Goal: Task Accomplishment & Management: Use online tool/utility

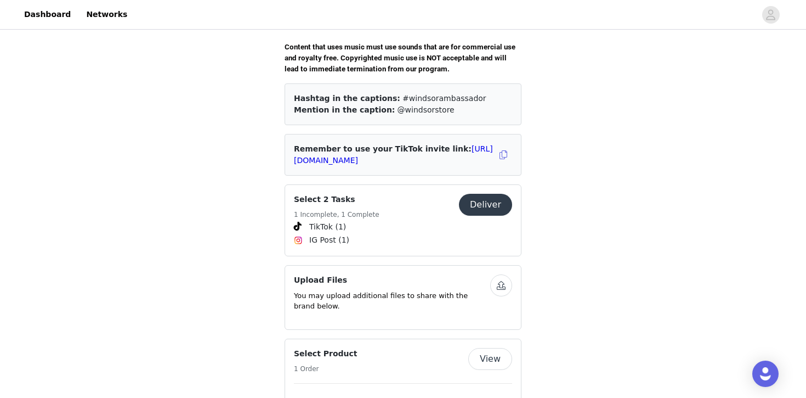
scroll to position [411, 0]
click at [474, 193] on button "Deliver" at bounding box center [485, 204] width 53 height 22
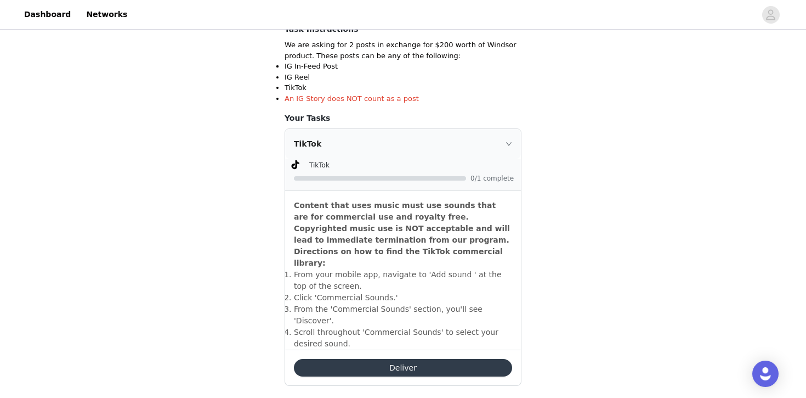
scroll to position [229, 0]
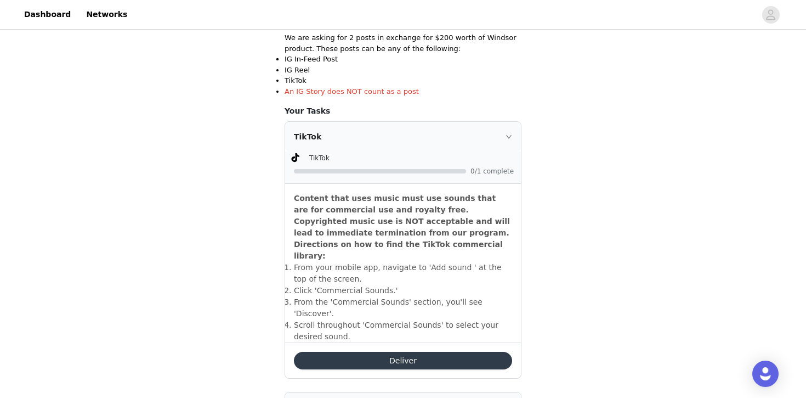
click at [390, 352] on button "Deliver" at bounding box center [403, 361] width 218 height 18
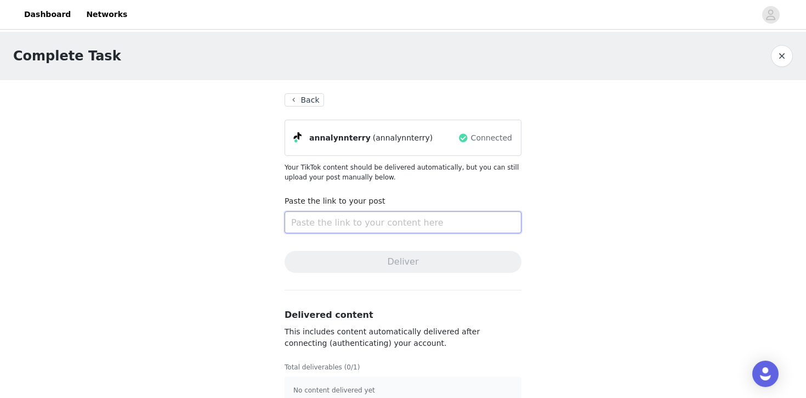
click at [333, 220] on input "text" at bounding box center [403, 222] width 237 height 22
paste input "[URL][DOMAIN_NAME]"
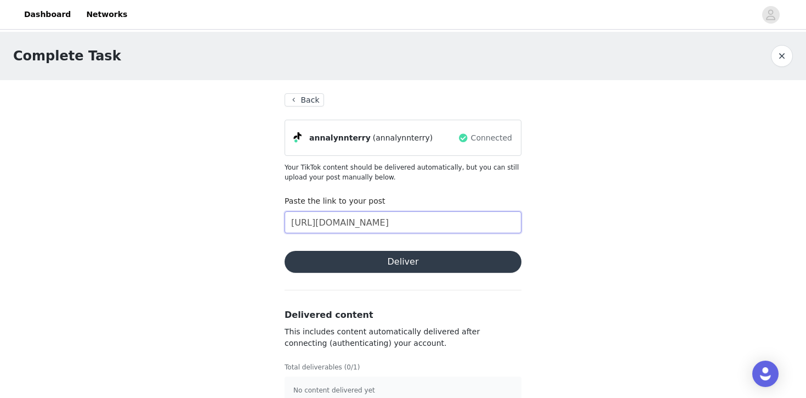
type input "[URL][DOMAIN_NAME]"
click at [360, 257] on button "Deliver" at bounding box center [403, 262] width 237 height 22
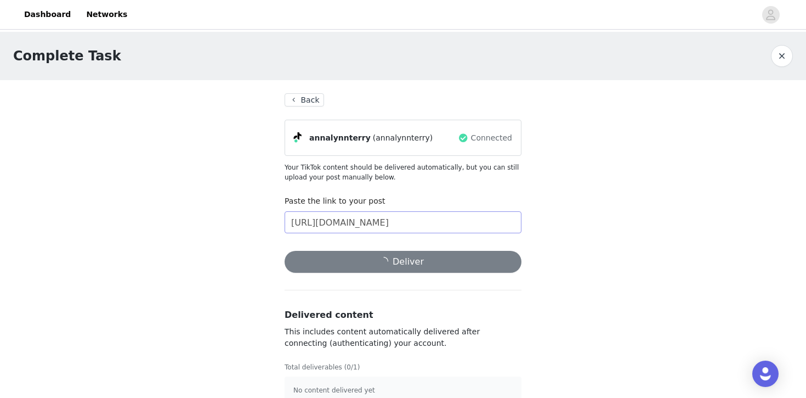
scroll to position [19, 0]
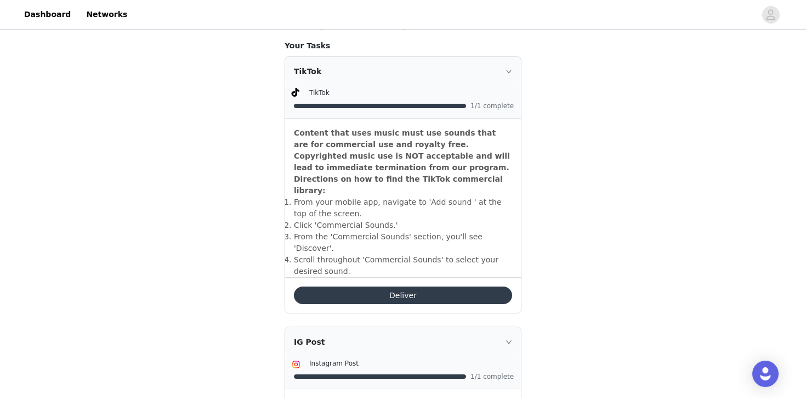
scroll to position [310, 0]
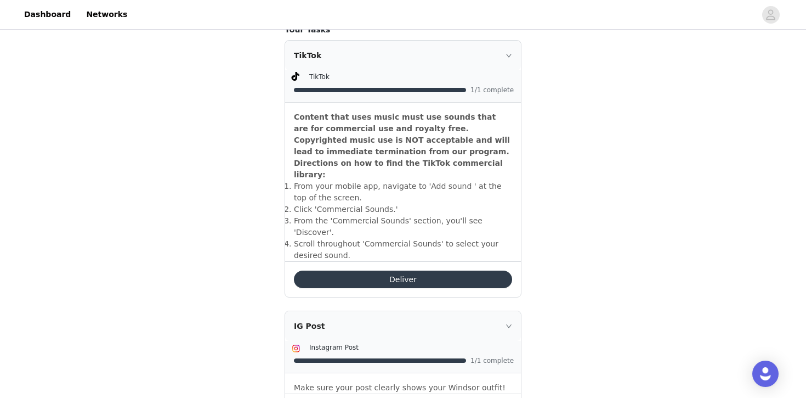
click at [376, 270] on button "Deliver" at bounding box center [403, 279] width 218 height 18
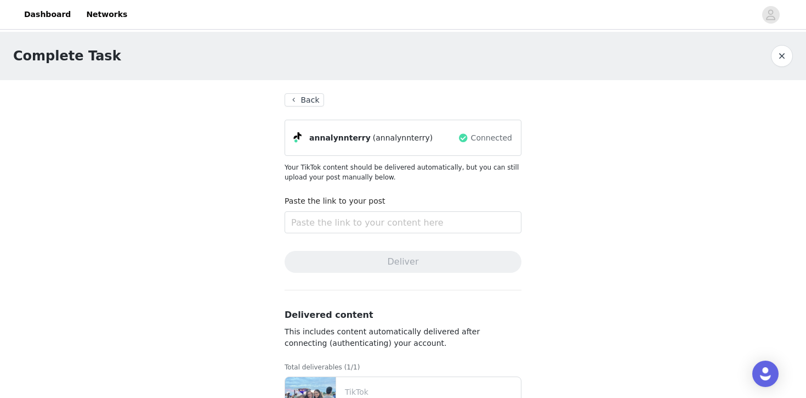
click at [778, 56] on button "button" at bounding box center [782, 56] width 22 height 22
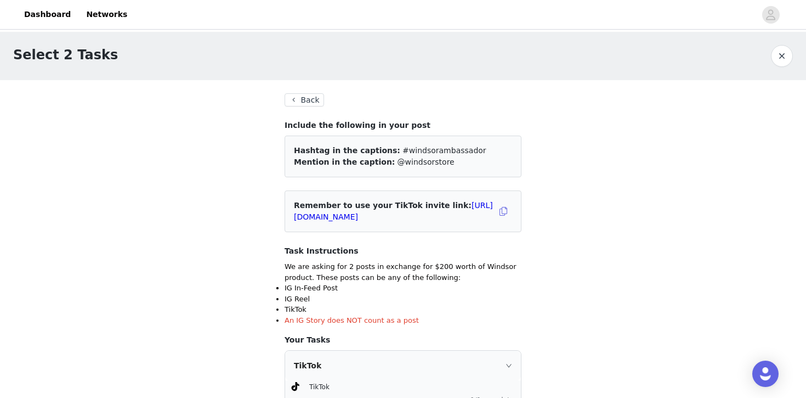
click at [303, 98] on button "Back" at bounding box center [304, 99] width 39 height 13
